Goal: Find specific page/section: Find specific page/section

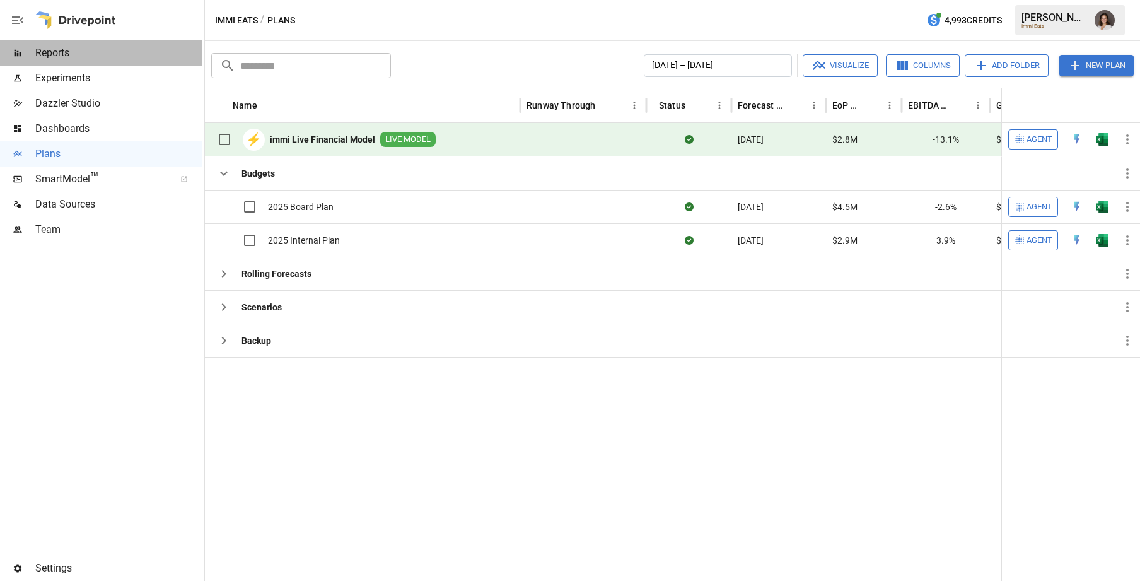
click at [122, 40] on div "Reports" at bounding box center [101, 52] width 202 height 25
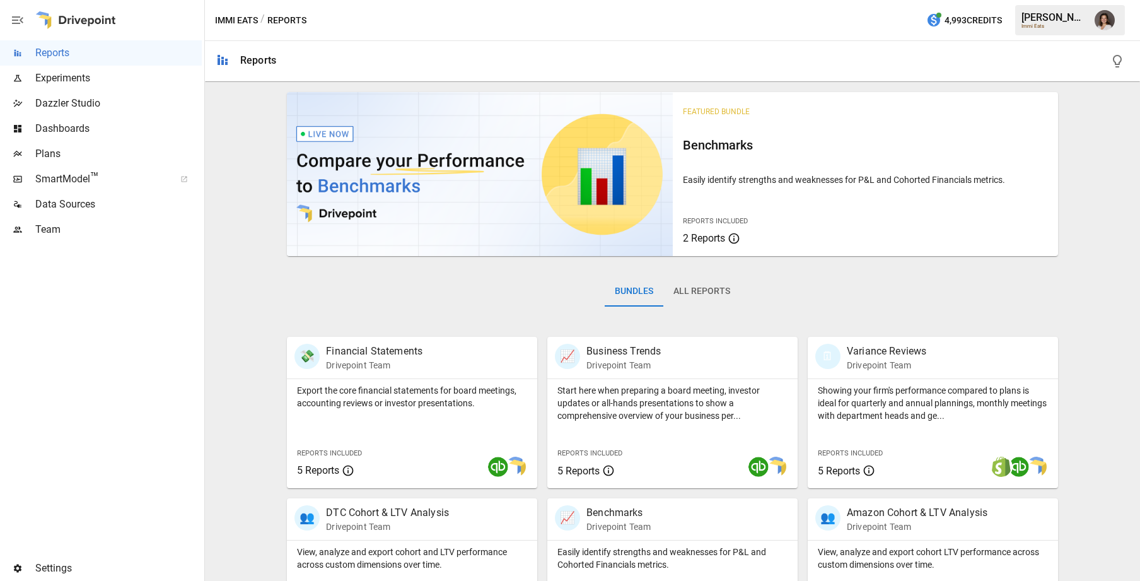
scroll to position [67, 0]
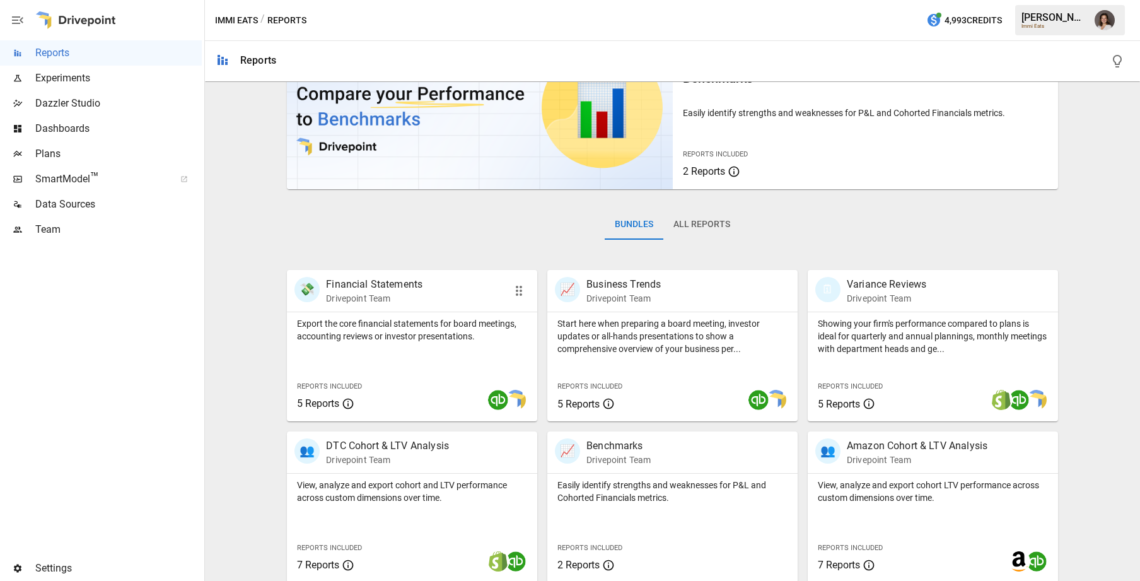
click at [414, 318] on p "Export the core financial statements for board meetings, accounting reviews or …" at bounding box center [412, 329] width 230 height 25
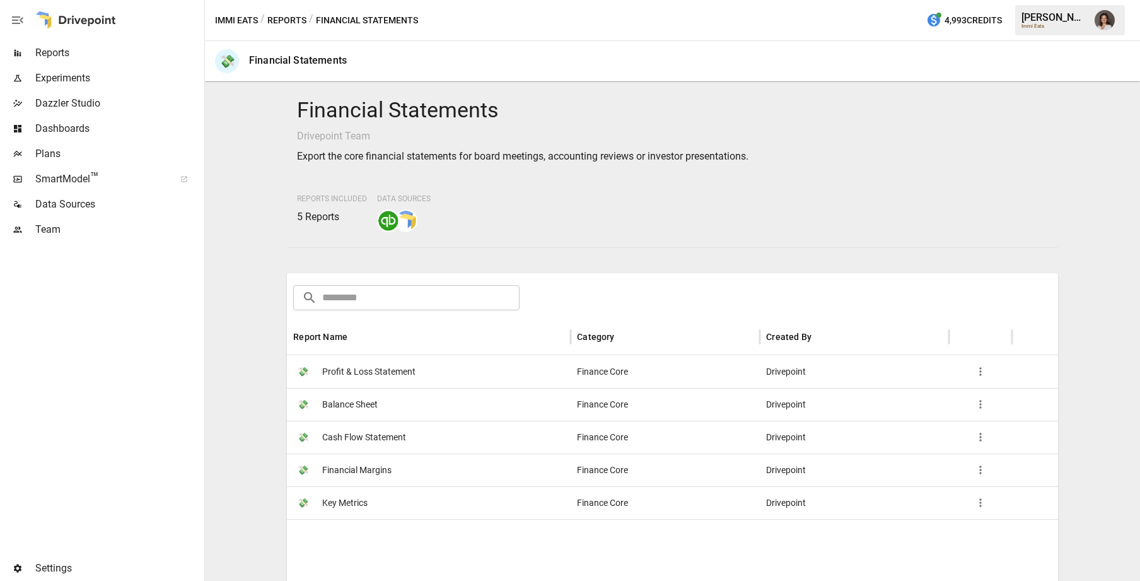
click at [296, 18] on button "Reports" at bounding box center [286, 21] width 39 height 16
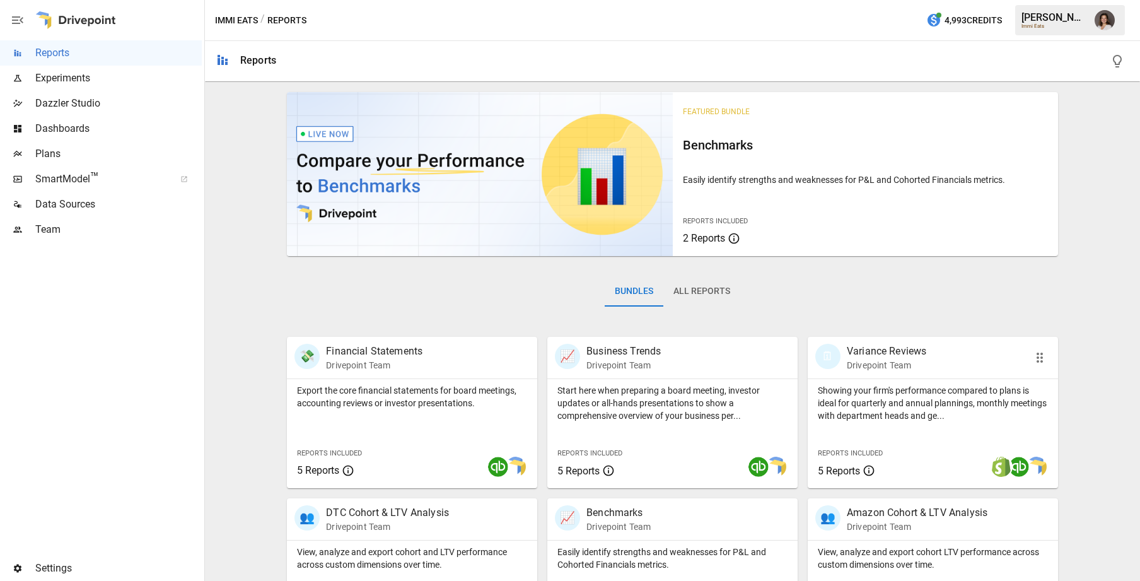
click at [890, 374] on div "🗓 Variance Reviews Drivepoint Team" at bounding box center [933, 358] width 250 height 42
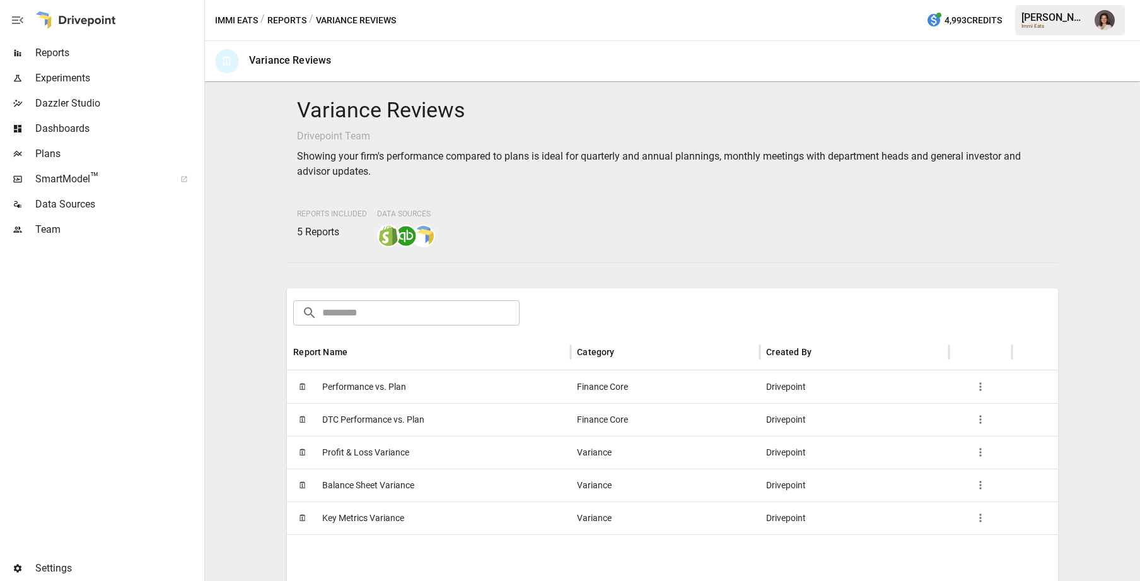
click at [388, 450] on span "Profit & Loss Variance" at bounding box center [365, 452] width 87 height 32
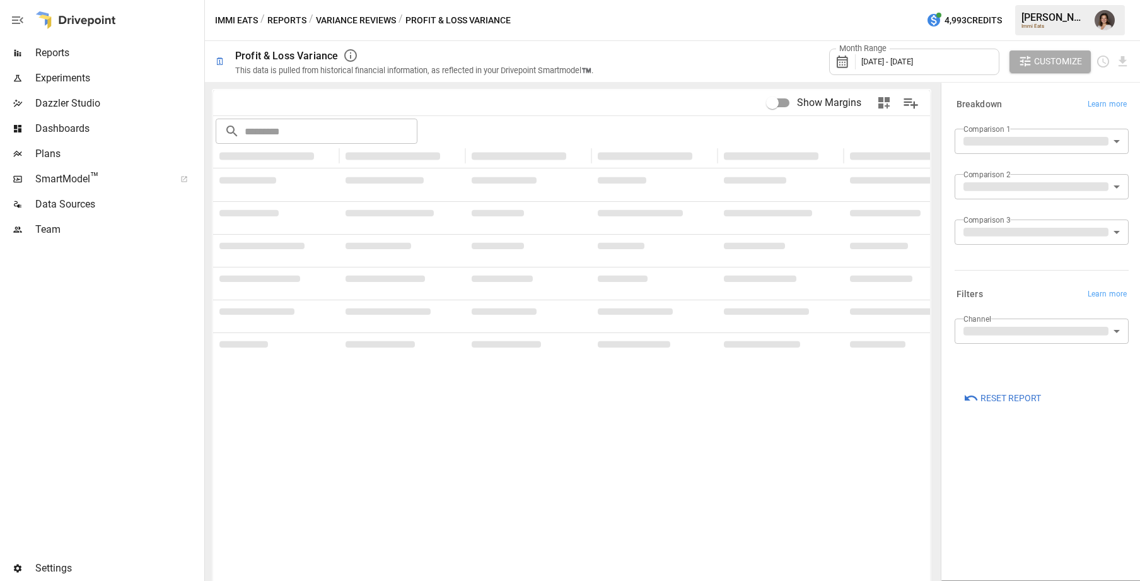
type input "**********"
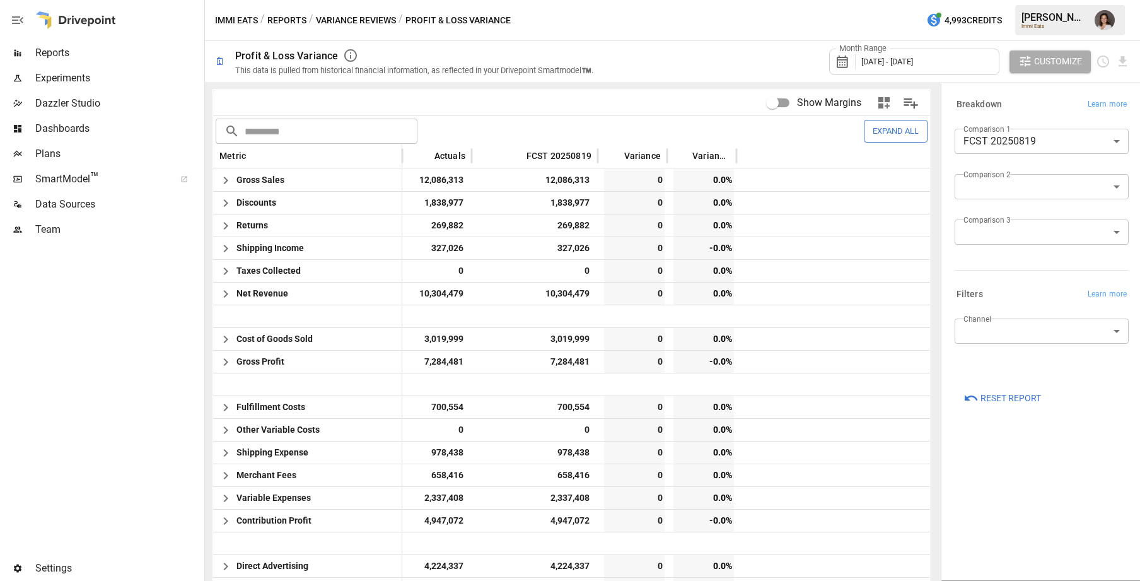
click at [83, 150] on span "Plans" at bounding box center [118, 153] width 166 height 15
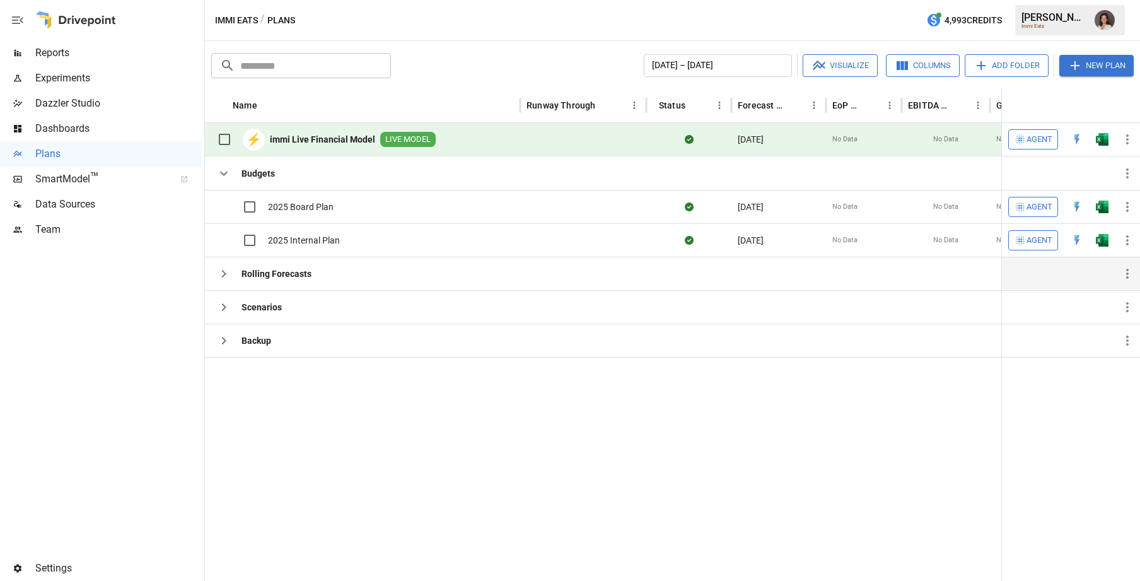
click at [226, 269] on icon "button" at bounding box center [223, 273] width 15 height 15
click at [225, 313] on icon "button" at bounding box center [223, 307] width 15 height 15
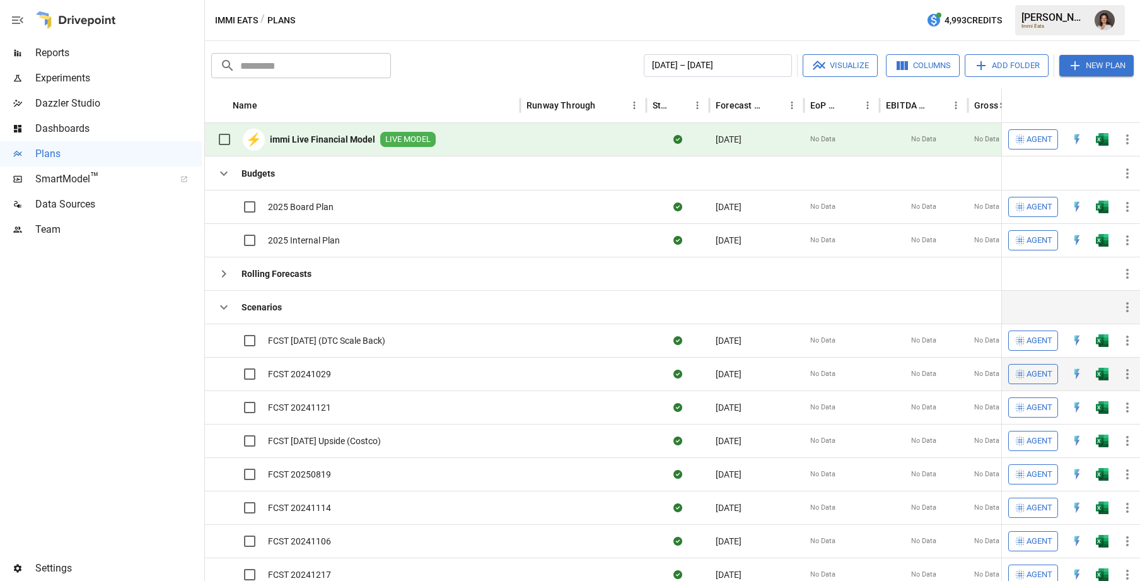
scroll to position [95, 0]
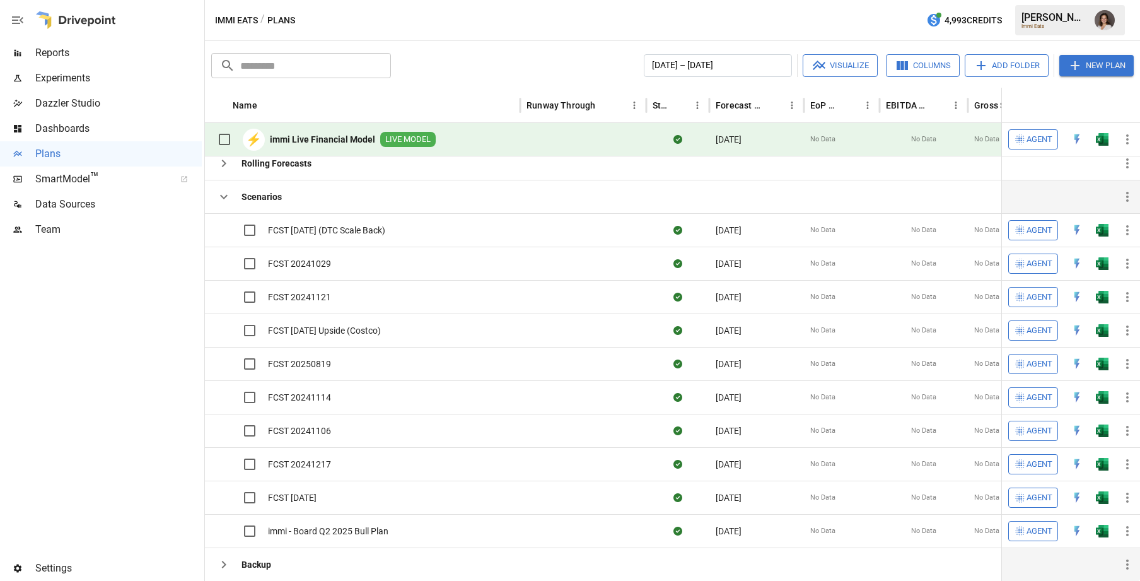
click at [227, 557] on icon "button" at bounding box center [223, 564] width 15 height 15
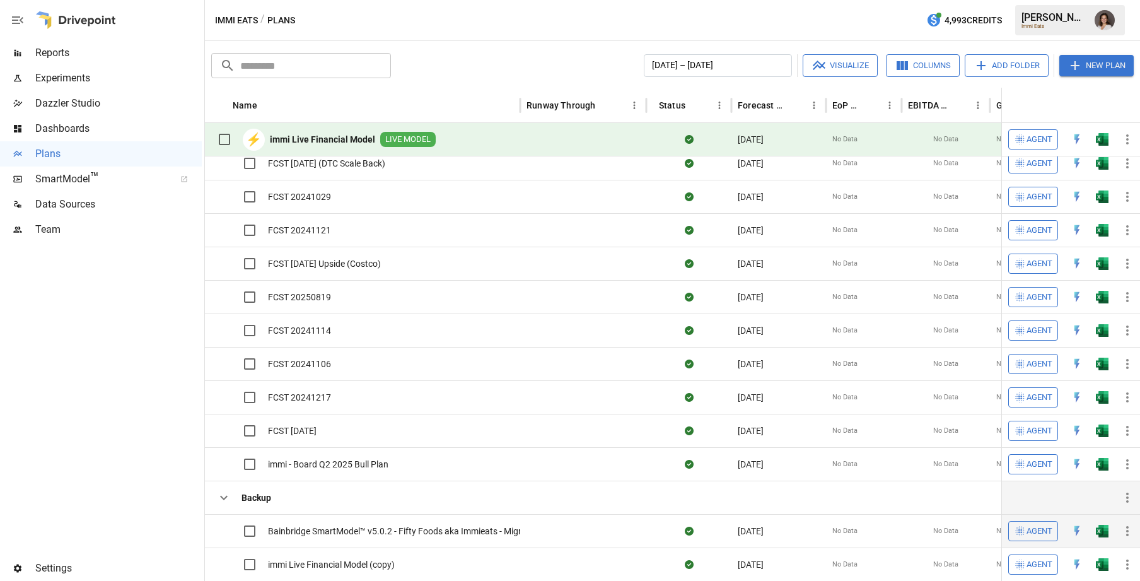
click at [356, 534] on span "Bainbridge SmartModel™ v5.0.2 - Fifty Foods aka Immieats - Migration Copy 1021" at bounding box center [427, 531] width 318 height 13
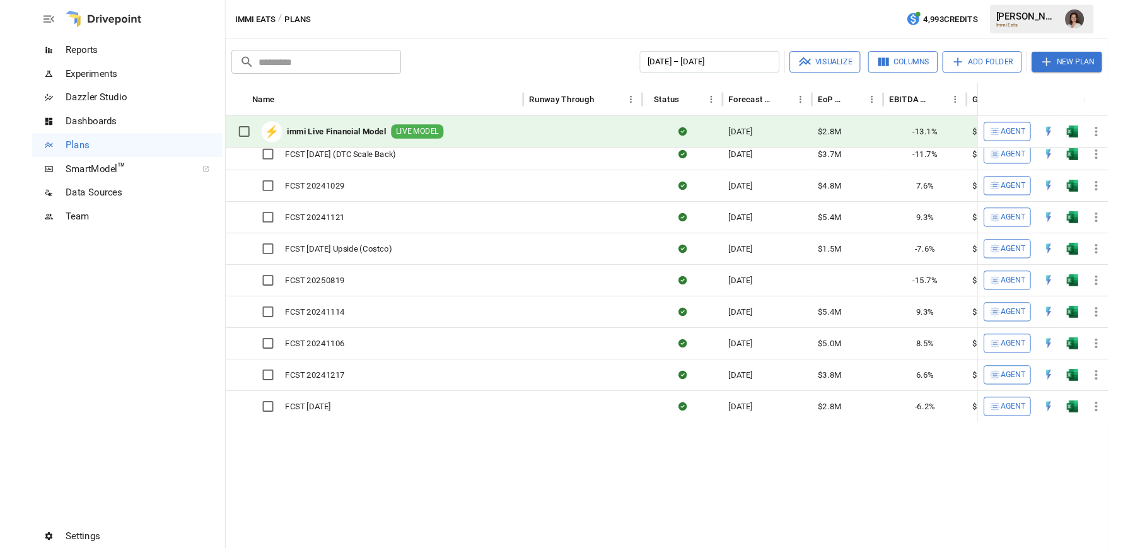
scroll to position [0, 0]
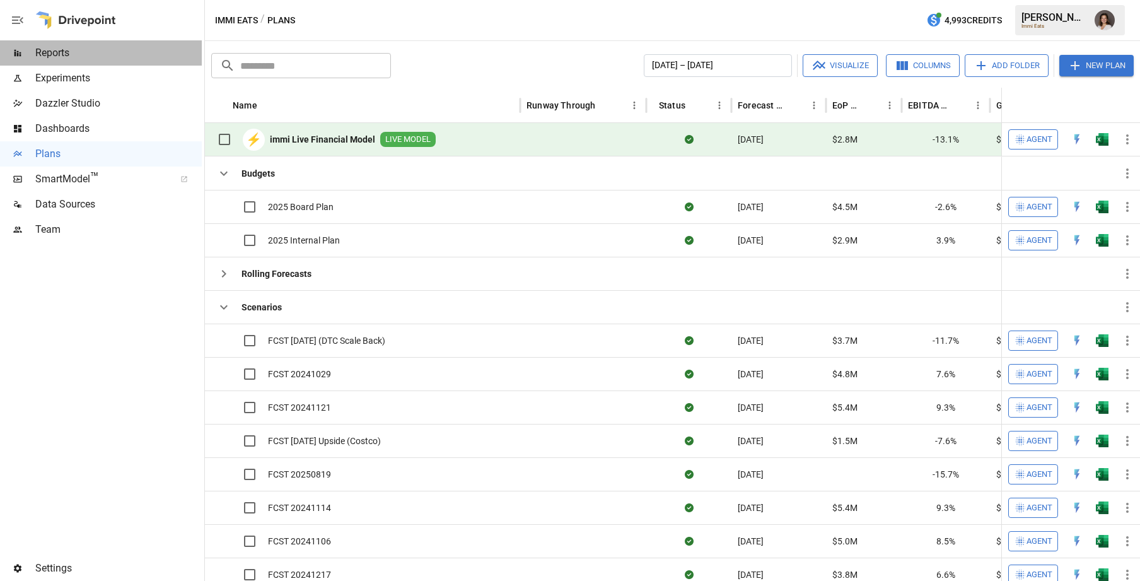
click at [107, 57] on span "Reports" at bounding box center [118, 52] width 166 height 15
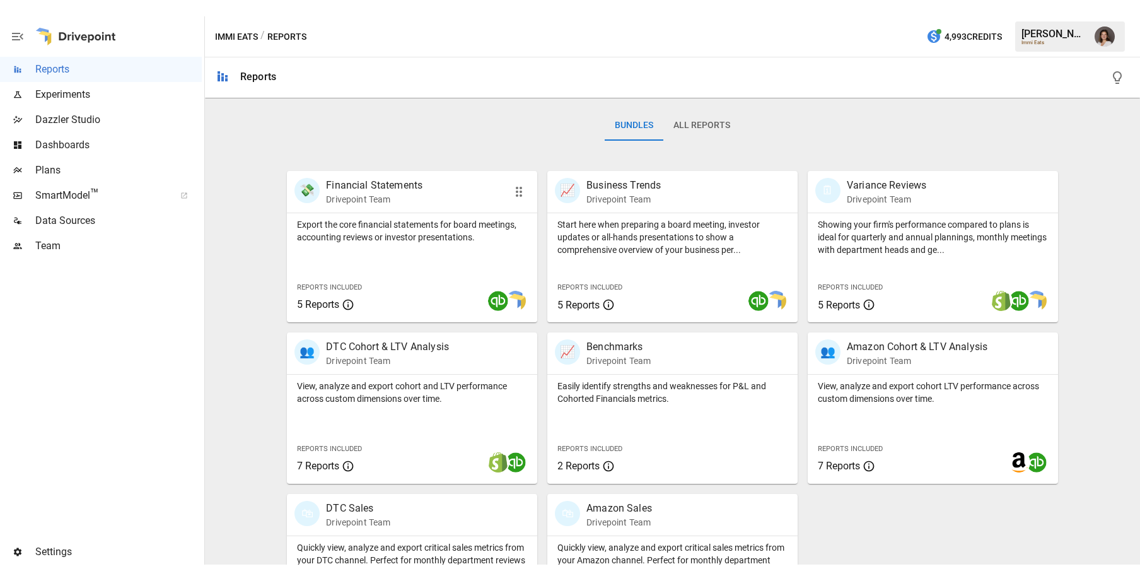
scroll to position [181, 0]
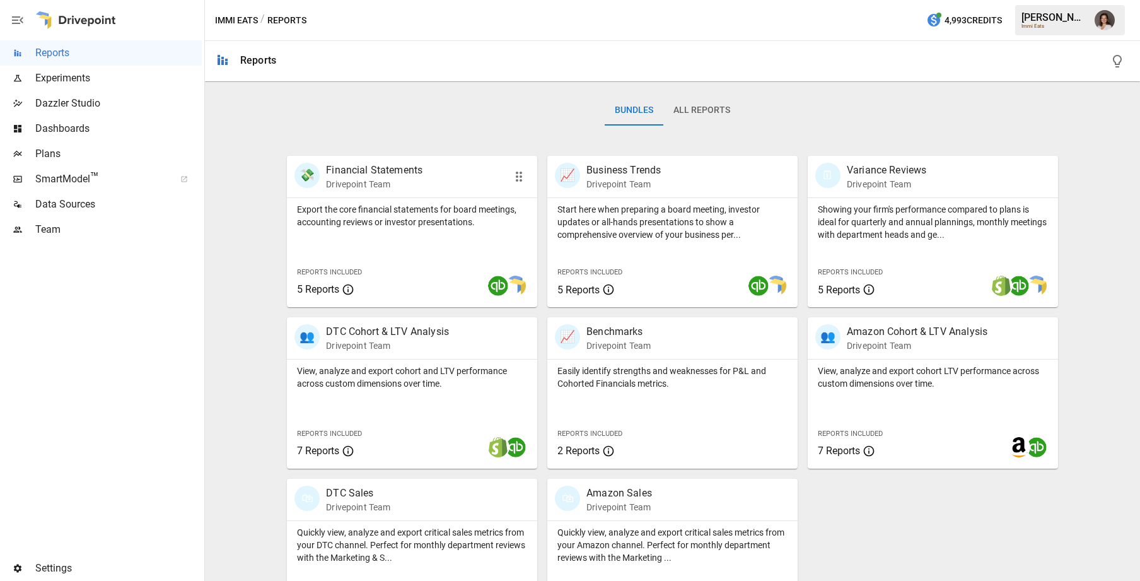
click at [450, 203] on p "Export the core financial statements for board meetings, accounting reviews or …" at bounding box center [412, 215] width 230 height 25
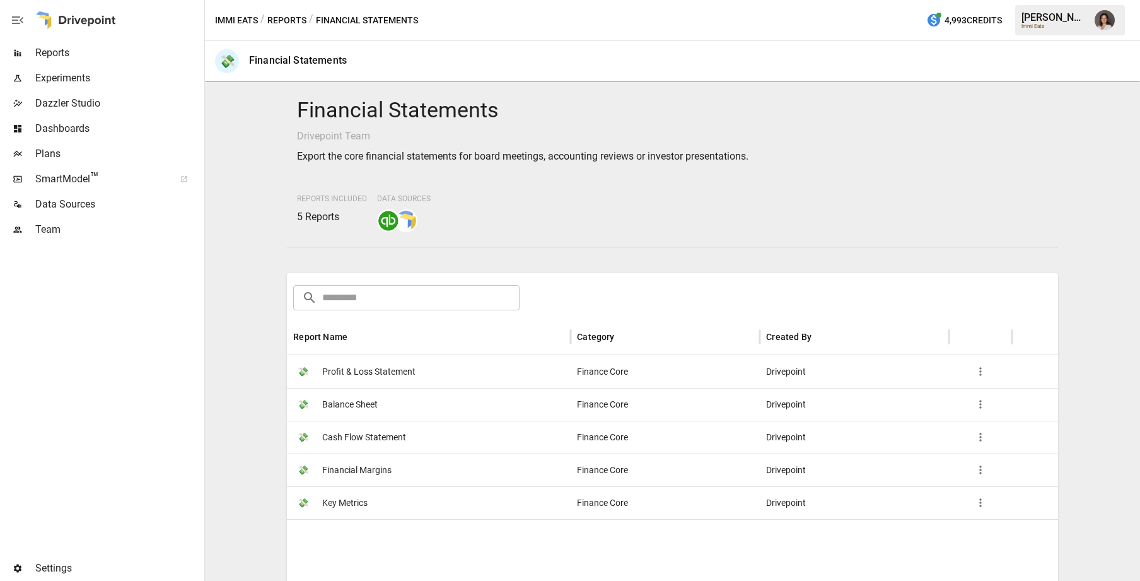
click at [295, 18] on button "Reports" at bounding box center [286, 21] width 39 height 16
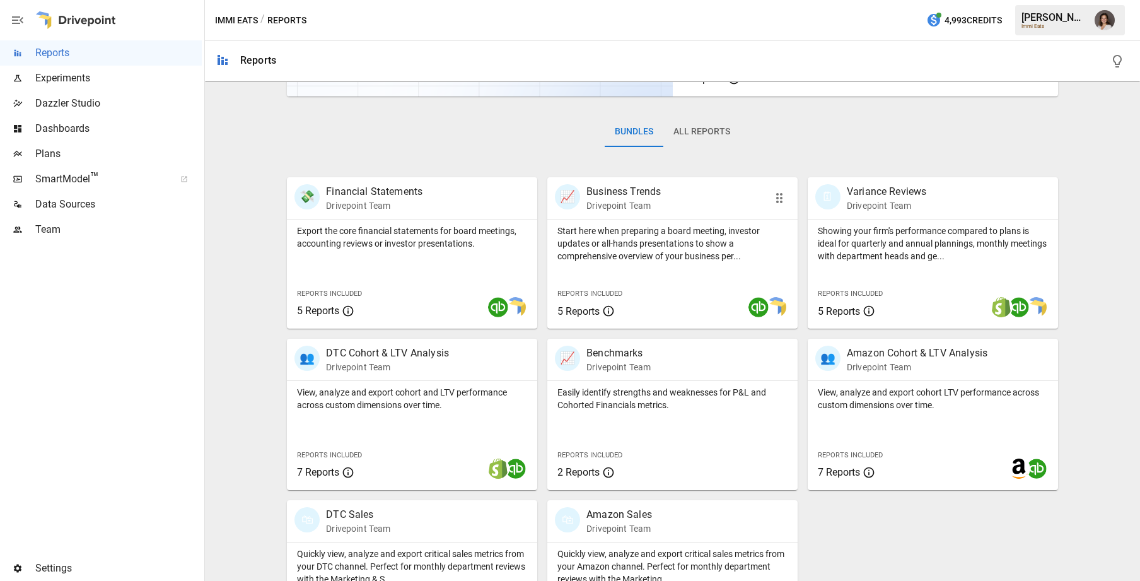
scroll to position [162, 0]
